Goal: Task Accomplishment & Management: Use online tool/utility

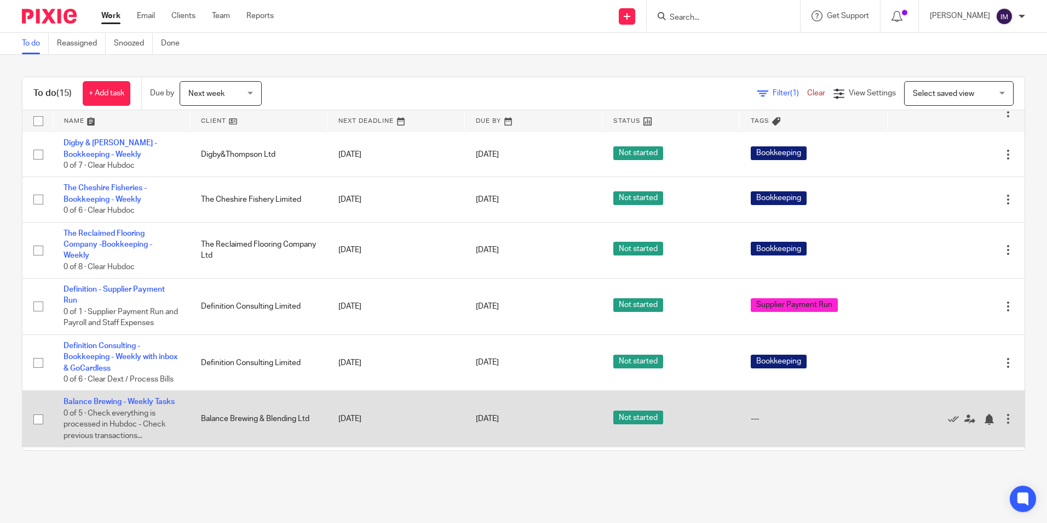
scroll to position [446, 0]
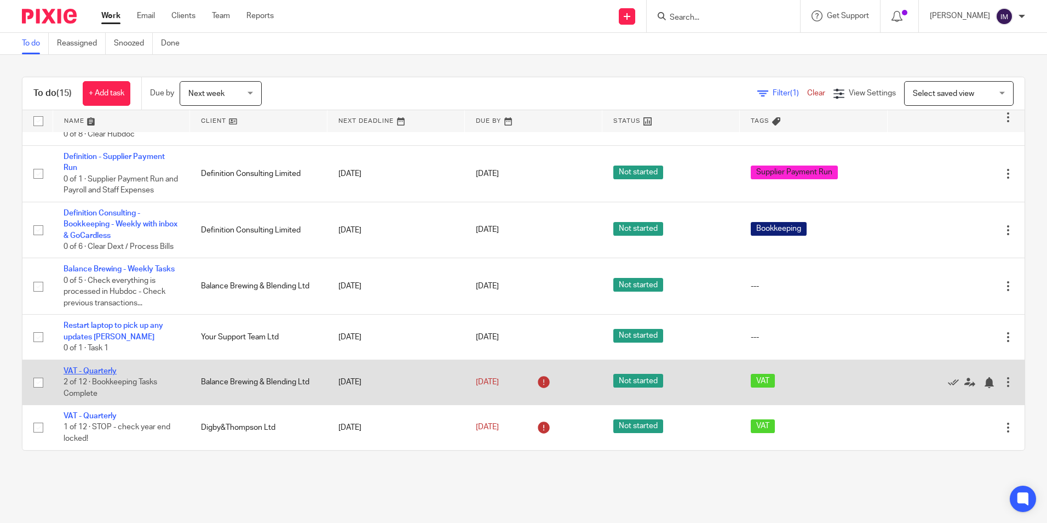
click at [96, 371] on link "VAT - Quarterly" at bounding box center [90, 371] width 53 height 8
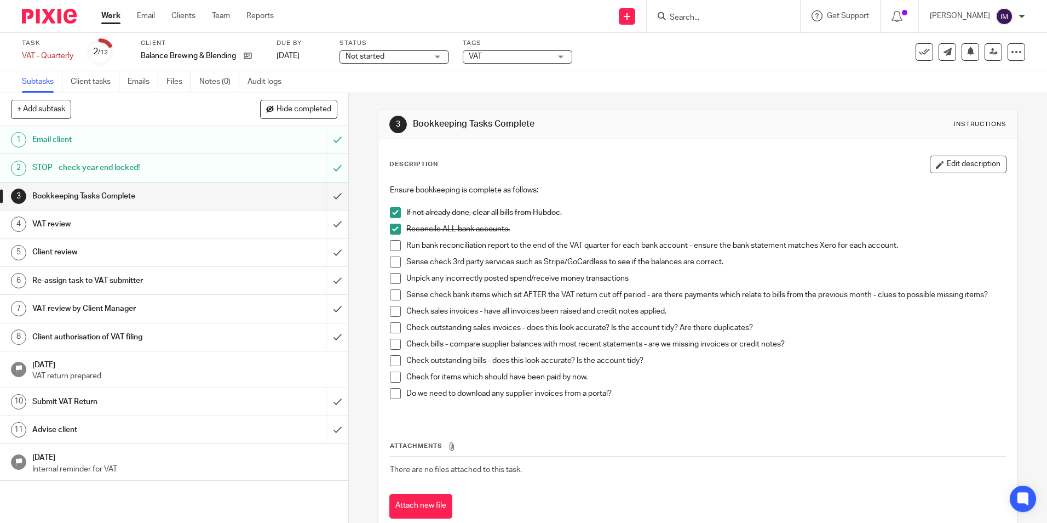
click at [391, 262] on span at bounding box center [395, 261] width 11 height 11
click at [391, 278] on span at bounding box center [395, 278] width 11 height 11
click at [392, 297] on span at bounding box center [395, 294] width 11 height 11
click at [393, 315] on span at bounding box center [395, 311] width 11 height 11
click at [110, 16] on link "Work" at bounding box center [110, 15] width 19 height 11
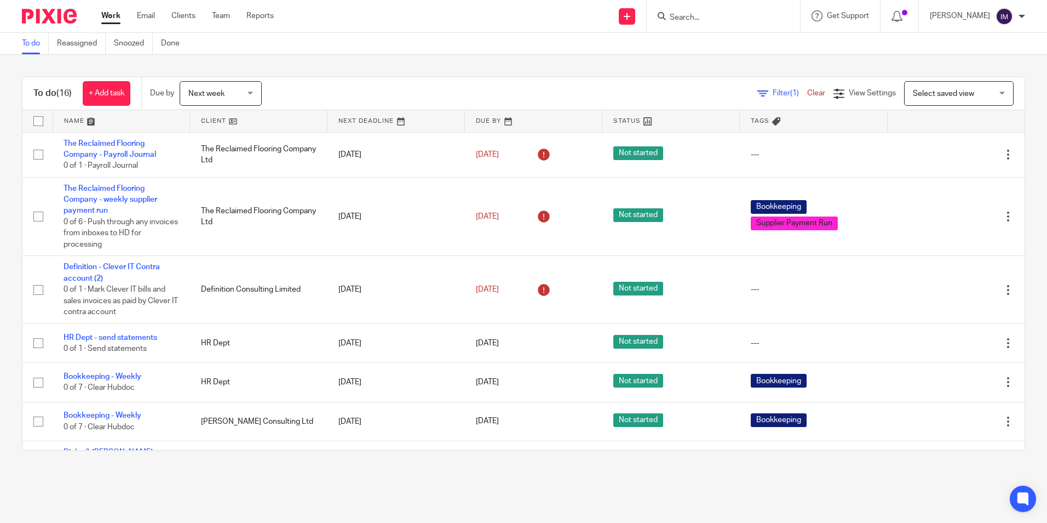
click at [211, 117] on link at bounding box center [258, 121] width 137 height 22
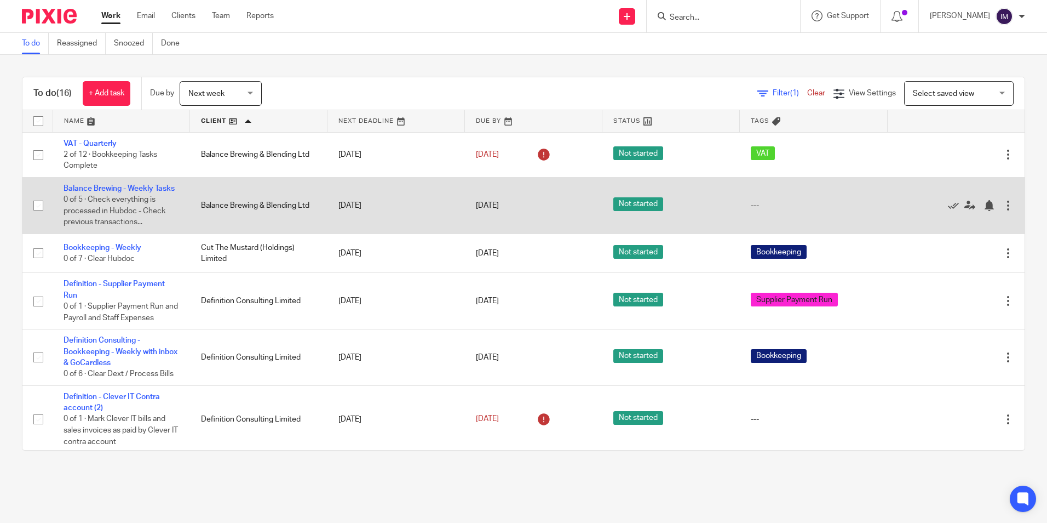
click at [123, 214] on span "0 of 5 · Check everything is processed in Hubdoc - Check previous transactions.…" at bounding box center [115, 211] width 102 height 30
click at [119, 190] on link "Balance Brewing - Weekly Tasks" at bounding box center [119, 189] width 111 height 8
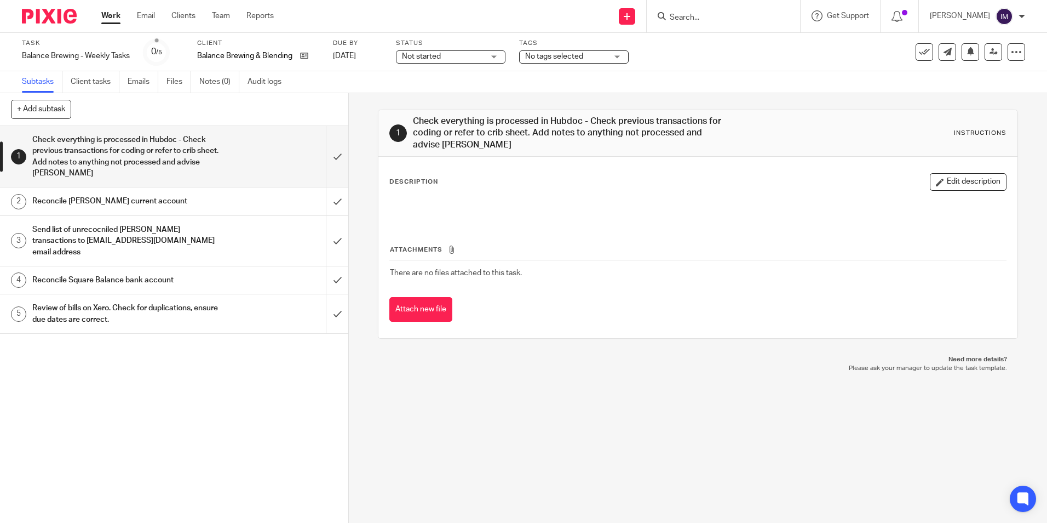
click at [150, 272] on h1 "Reconcile Square Balance bank account" at bounding box center [126, 280] width 188 height 16
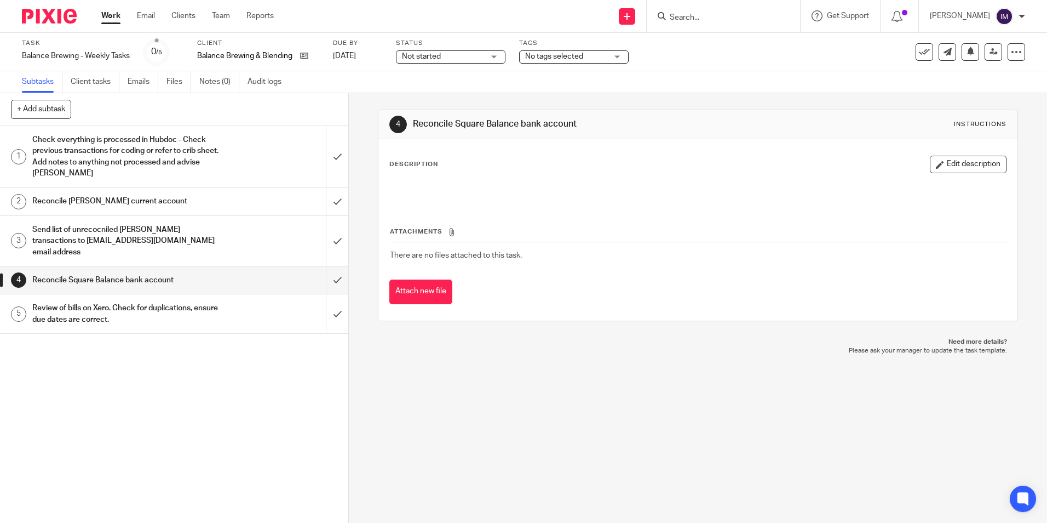
click at [114, 19] on link "Work" at bounding box center [110, 15] width 19 height 11
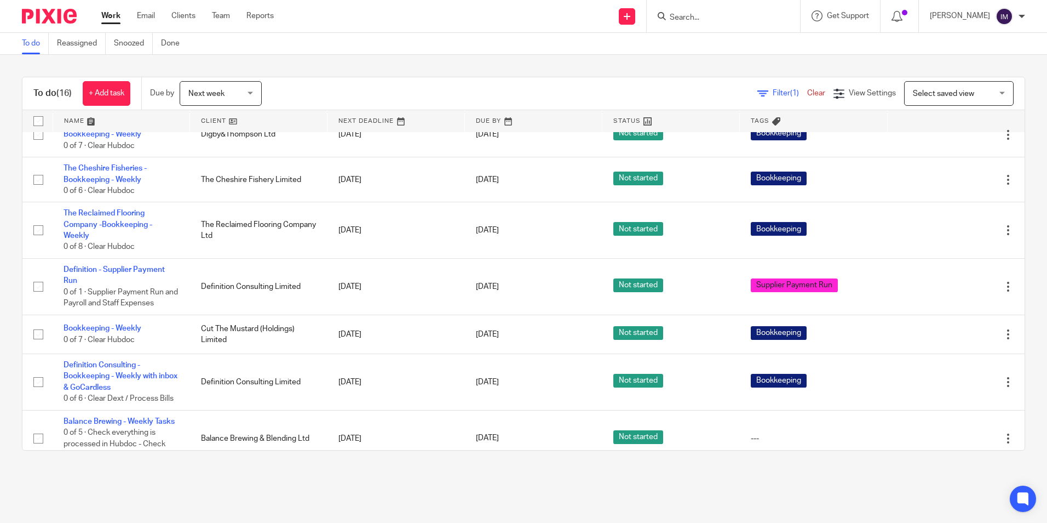
scroll to position [491, 0]
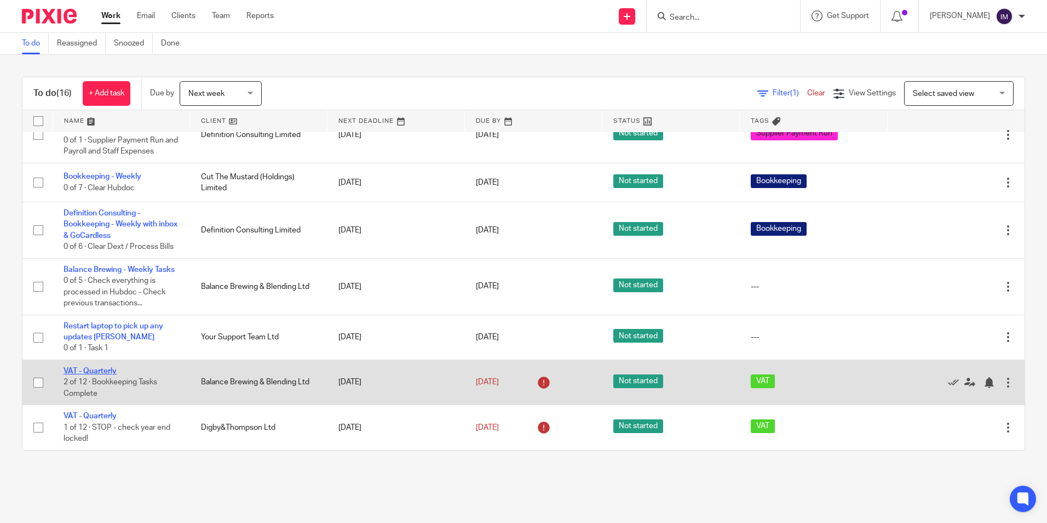
click at [96, 368] on link "VAT - Quarterly" at bounding box center [90, 371] width 53 height 8
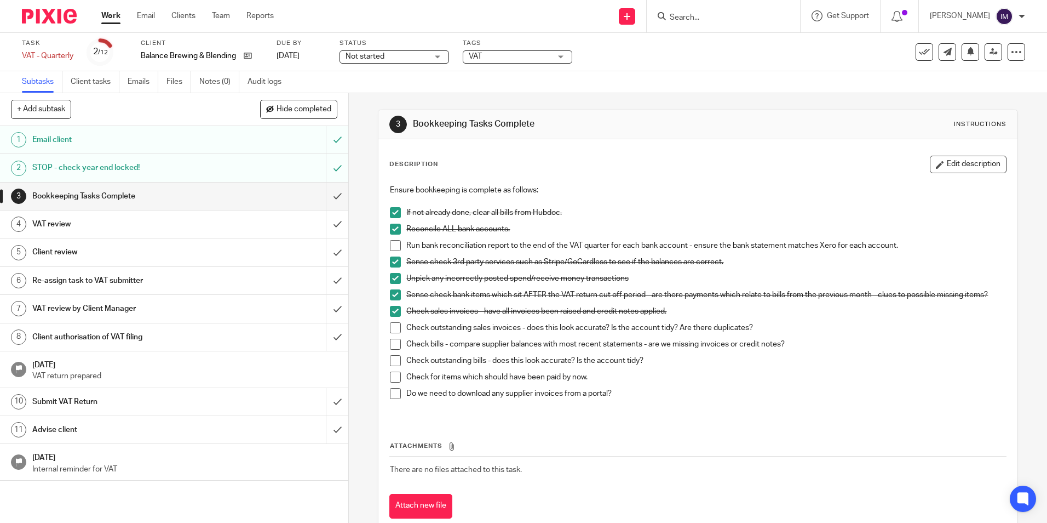
click at [390, 329] on span at bounding box center [395, 327] width 11 height 11
